Goal: Task Accomplishment & Management: Use online tool/utility

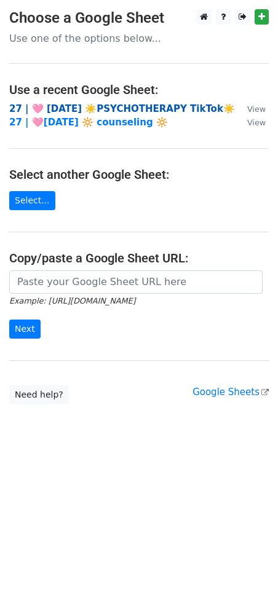
click at [121, 106] on strong "27 | 🩷 [DATE] ☀️PSYCHOTHERAPY TikTok☀️" at bounding box center [122, 108] width 226 height 11
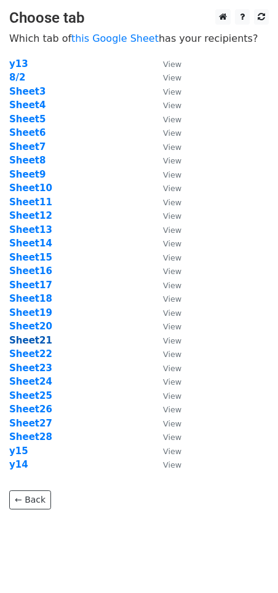
click at [22, 336] on strong "Sheet21" at bounding box center [30, 340] width 43 height 11
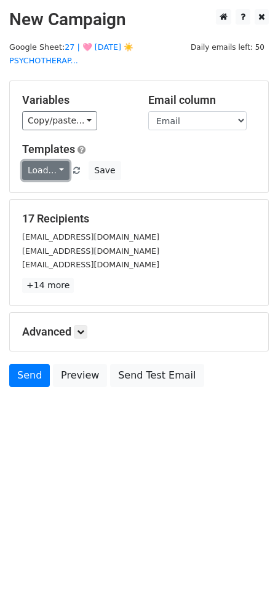
click at [61, 165] on link "Load..." at bounding box center [45, 170] width 47 height 19
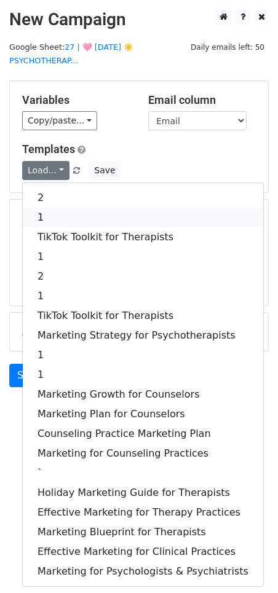
click at [61, 208] on link "1" at bounding box center [143, 218] width 240 height 20
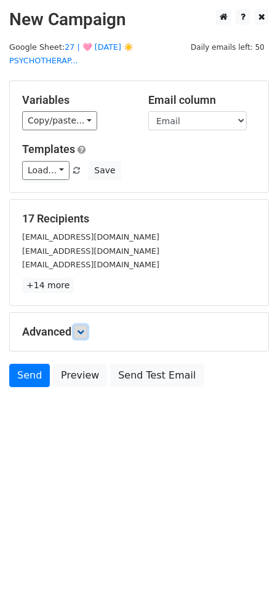
click at [81, 330] on icon at bounding box center [80, 331] width 7 height 7
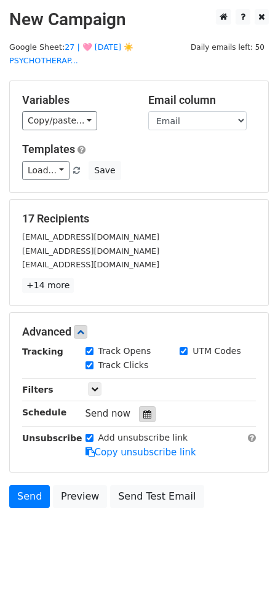
click at [141, 419] on div at bounding box center [147, 414] width 17 height 16
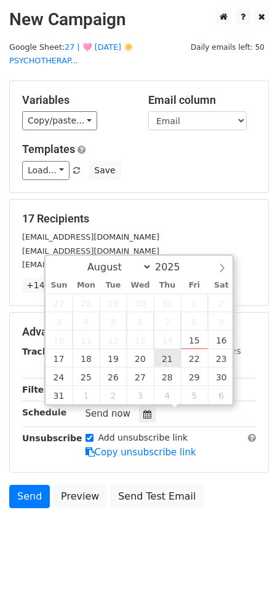
type input "2025-08-21 12:00"
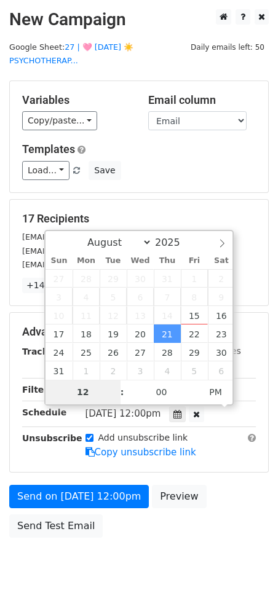
type input "7"
type input "2025-08-21 07:00"
type input "07"
click at [224, 385] on span "PM" at bounding box center [216, 392] width 34 height 25
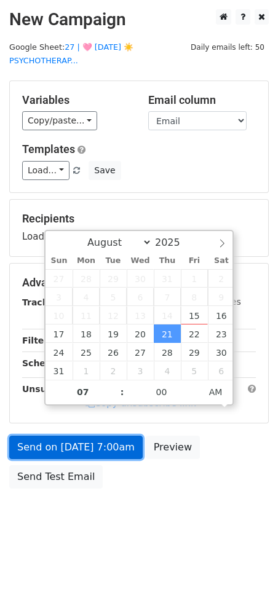
click at [109, 444] on link "Send on Aug 21 at 7:00am" at bounding box center [75, 447] width 133 height 23
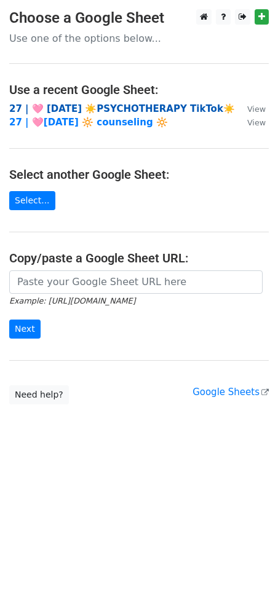
click at [68, 109] on strong "27 | 🩷 [DATE] ☀️PSYCHOTHERAPY TikTok☀️" at bounding box center [122, 108] width 226 height 11
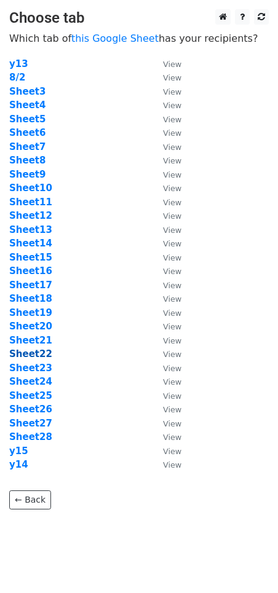
click at [44, 352] on strong "Sheet22" at bounding box center [30, 353] width 43 height 11
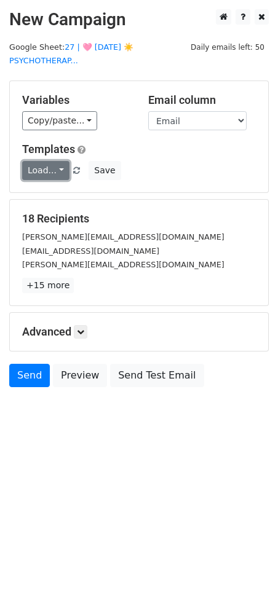
click at [51, 167] on link "Load..." at bounding box center [45, 170] width 47 height 19
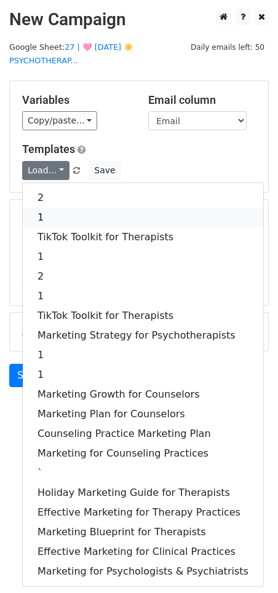
click at [51, 208] on link "1" at bounding box center [143, 218] width 240 height 20
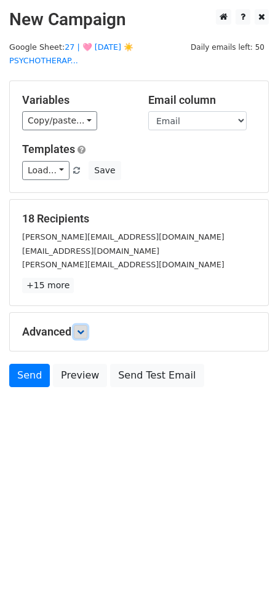
click at [81, 329] on icon at bounding box center [80, 331] width 7 height 7
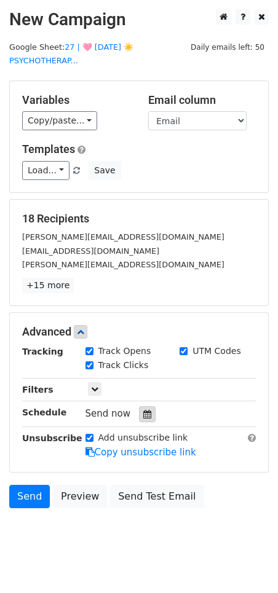
click at [139, 414] on div at bounding box center [147, 414] width 17 height 16
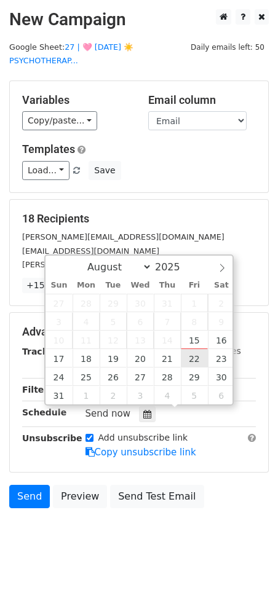
type input "2025-08-22 12:00"
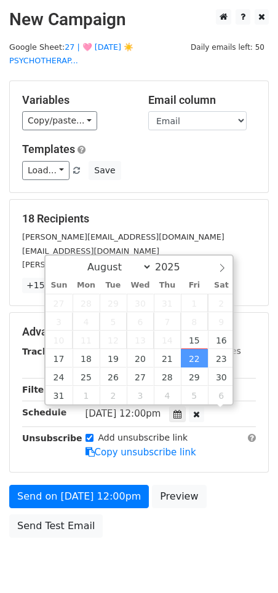
scroll to position [1, 0]
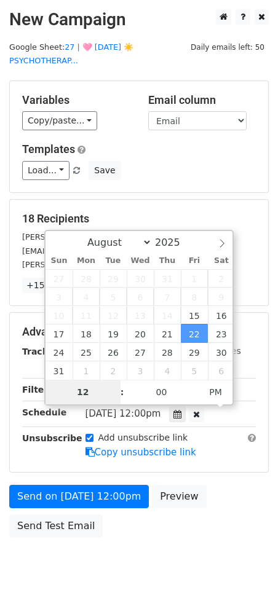
type input "8"
type input "2025-08-22 08:00"
type input "08"
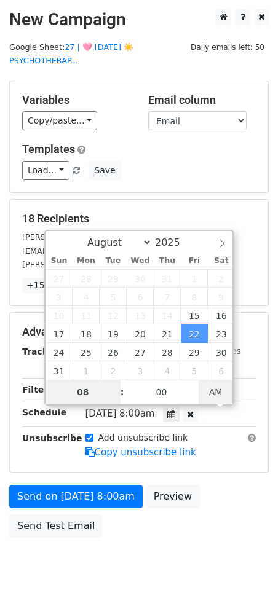
click at [227, 394] on span "AM" at bounding box center [216, 392] width 34 height 25
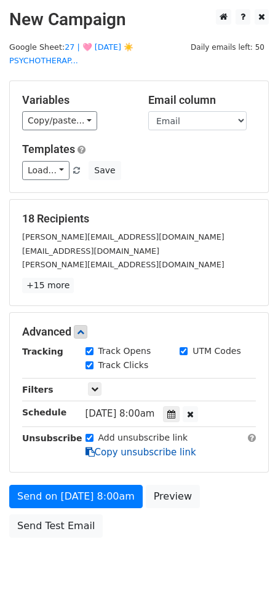
click at [107, 456] on link "Copy unsubscribe link" at bounding box center [140, 452] width 111 height 11
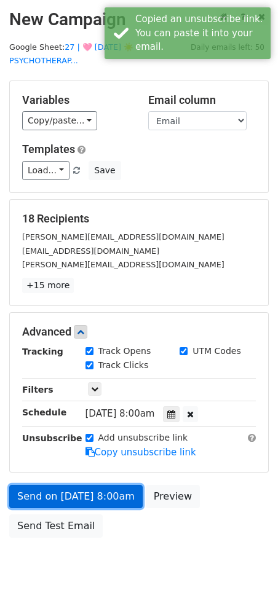
click at [98, 490] on link "Send on Aug 22 at 8:00am" at bounding box center [75, 496] width 133 height 23
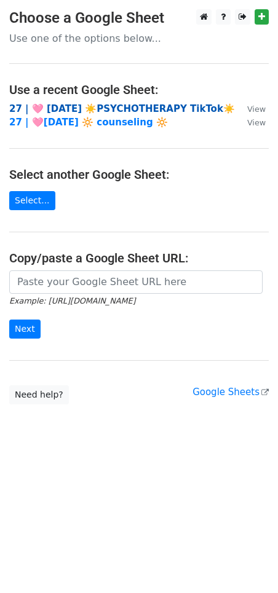
click at [110, 107] on strong "27 | 🩷 [DATE] ☀️PSYCHOTHERAPY TikTok☀️" at bounding box center [122, 108] width 226 height 11
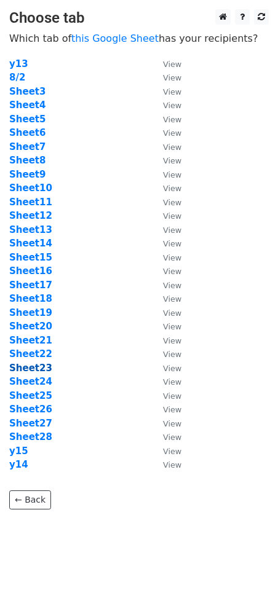
click at [44, 368] on strong "Sheet23" at bounding box center [30, 368] width 43 height 11
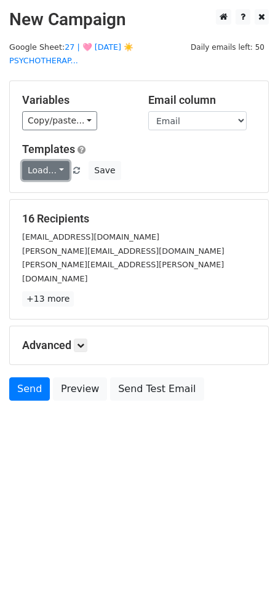
click at [42, 174] on link "Load..." at bounding box center [45, 170] width 47 height 19
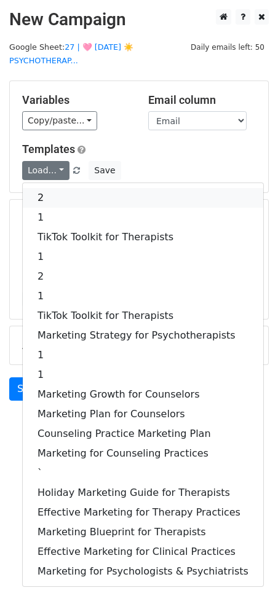
click at [45, 194] on link "2" at bounding box center [143, 198] width 240 height 20
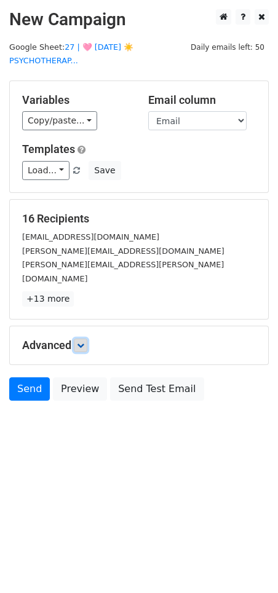
click at [80, 342] on icon at bounding box center [80, 345] width 7 height 7
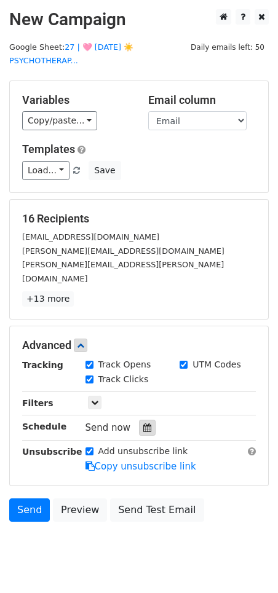
click at [139, 420] on div at bounding box center [147, 428] width 17 height 16
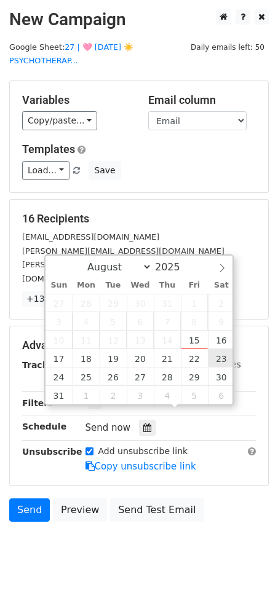
type input "[DATE] 12:00"
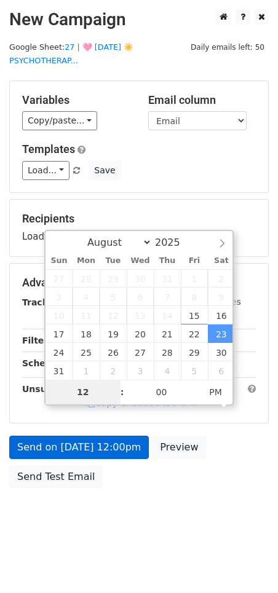
type input "8"
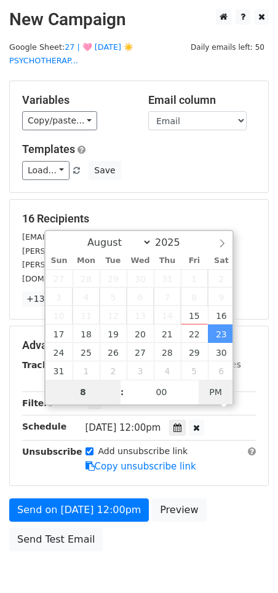
type input "[DATE] 08:00"
type input "08"
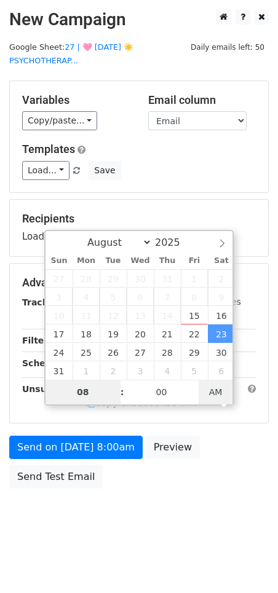
click at [210, 386] on span "AM" at bounding box center [216, 392] width 34 height 25
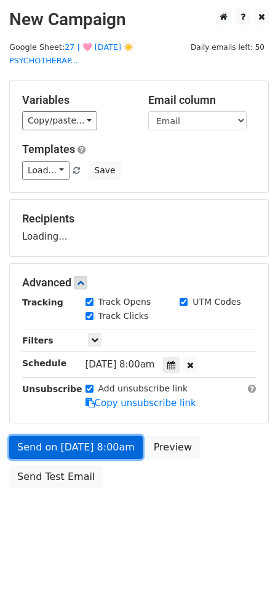
click at [98, 457] on link "Send on [DATE] 8:00am" at bounding box center [75, 447] width 133 height 23
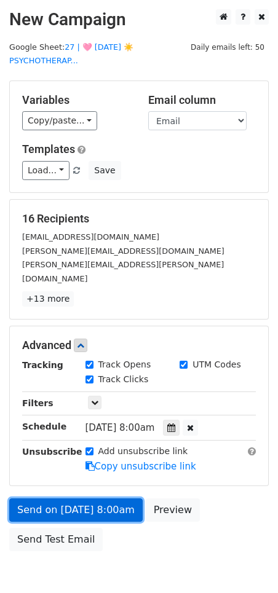
click at [33, 498] on link "Send on [DATE] 8:00am" at bounding box center [75, 509] width 133 height 23
